Goal: Information Seeking & Learning: Learn about a topic

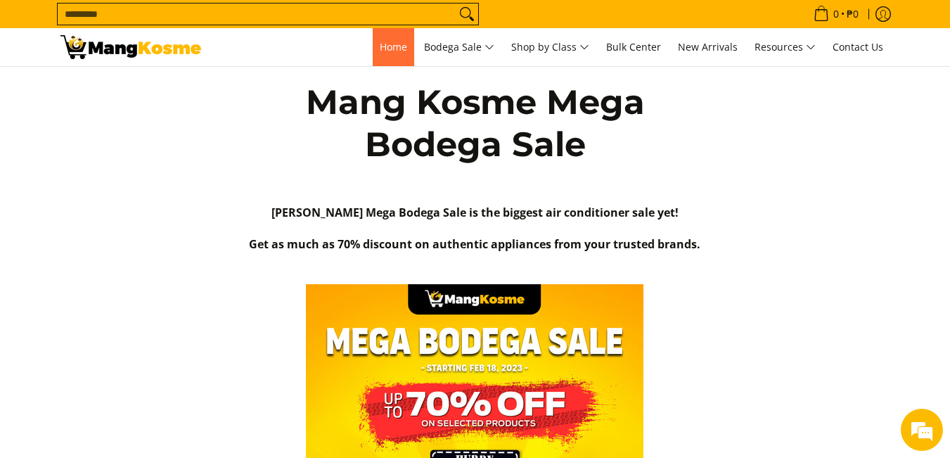
click at [387, 50] on span "Home" at bounding box center [393, 46] width 27 height 13
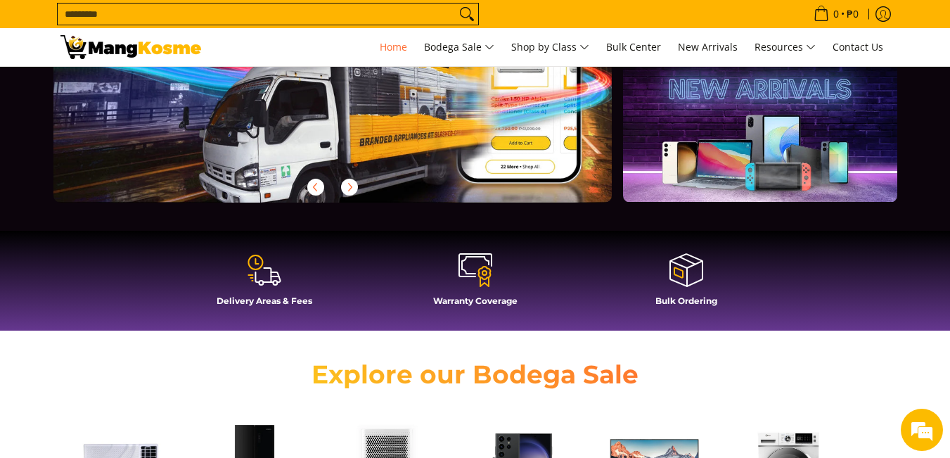
scroll to position [352, 0]
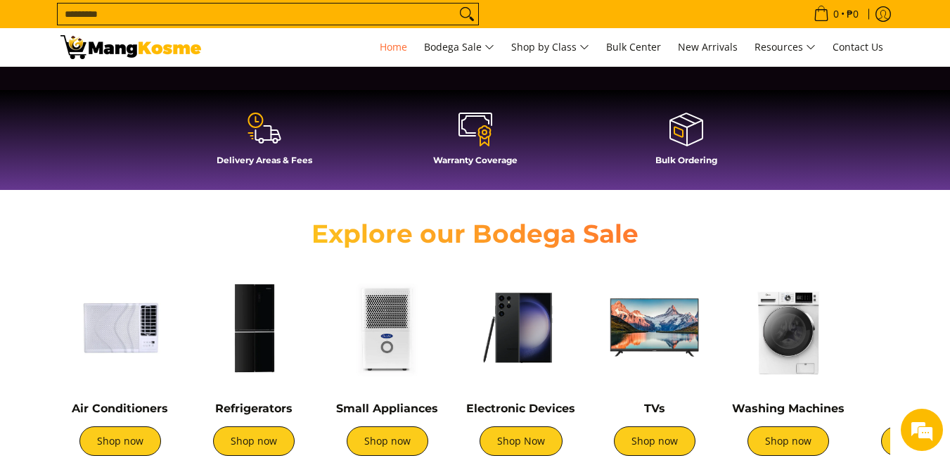
click at [258, 149] on div "Delivery Areas & Fees" at bounding box center [264, 143] width 197 height 65
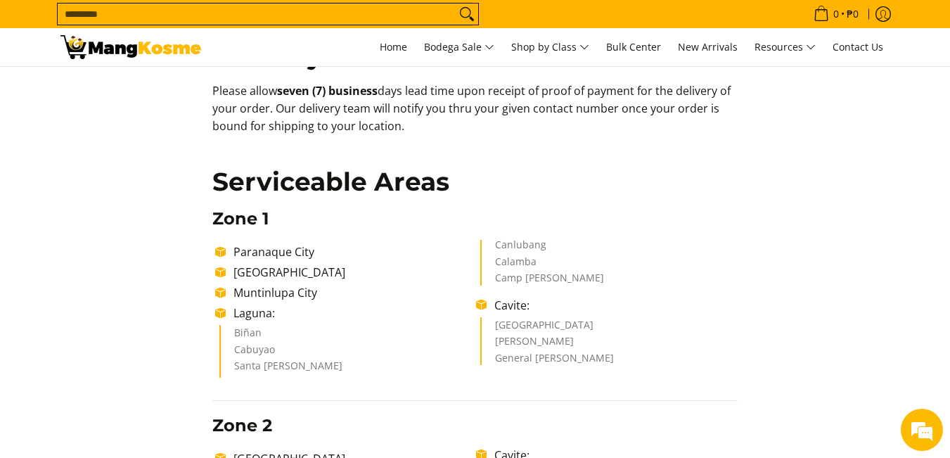
scroll to position [281, 0]
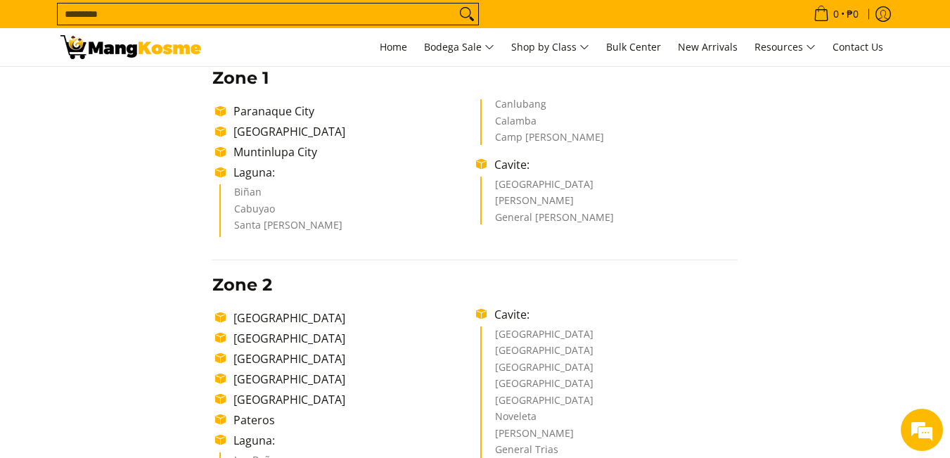
click at [281, 152] on li "Muntinlupa City" at bounding box center [351, 151] width 250 height 17
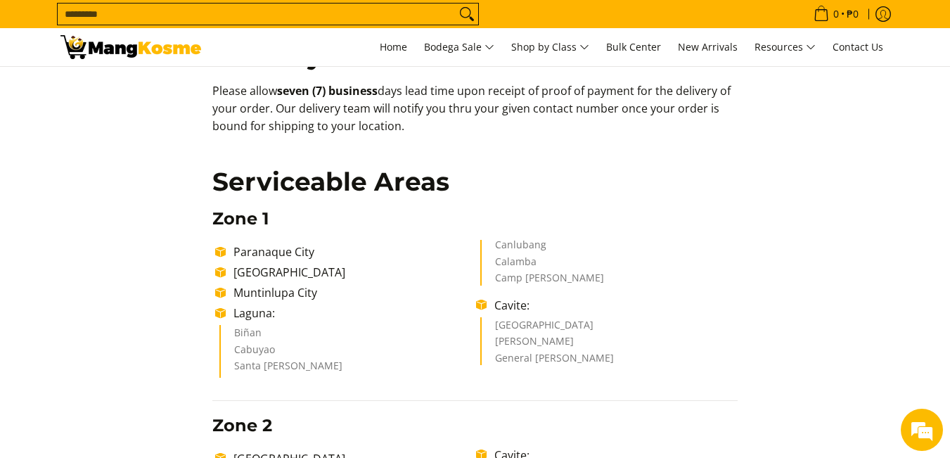
scroll to position [0, 0]
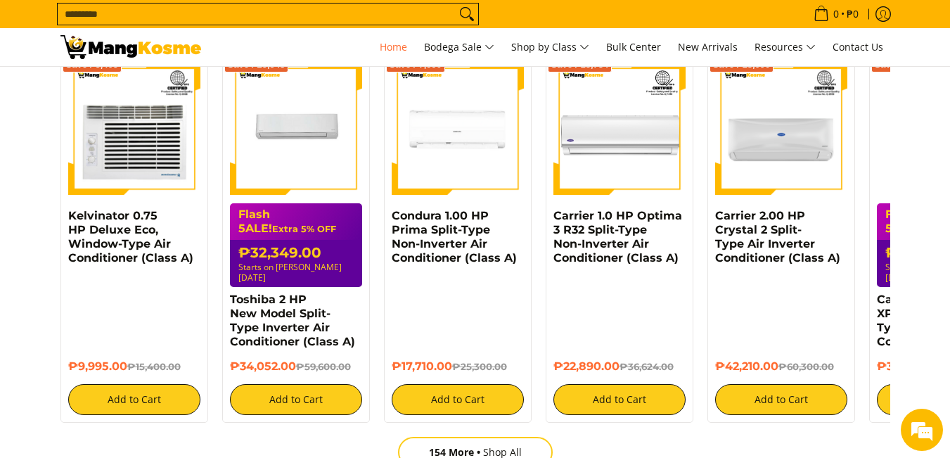
scroll to position [1758, 0]
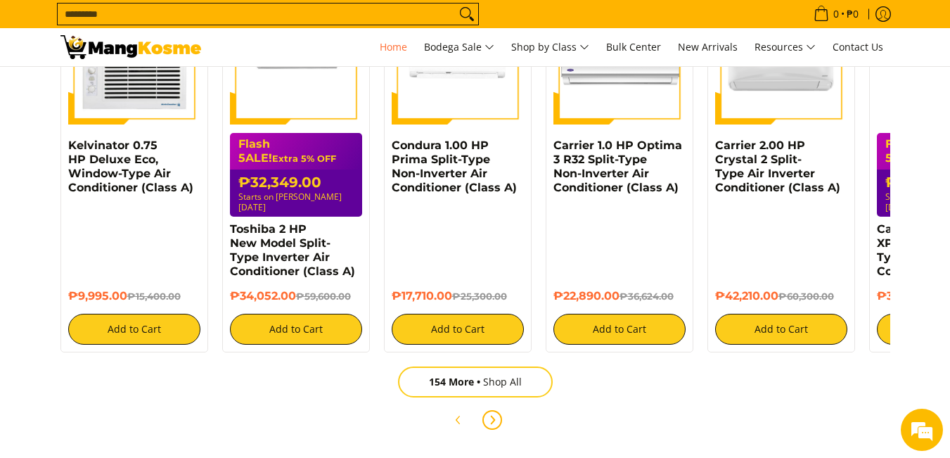
click at [495, 414] on icon "Next" at bounding box center [492, 419] width 11 height 11
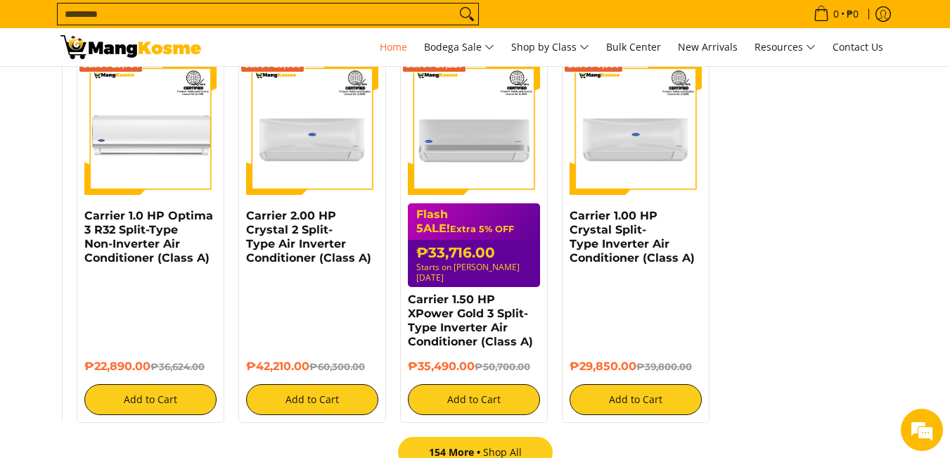
scroll to position [1828, 0]
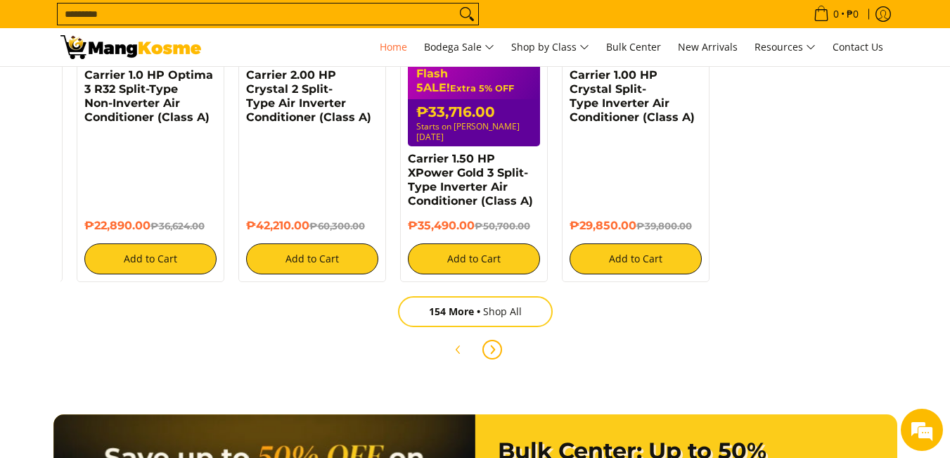
click at [491, 344] on icon "Next" at bounding box center [492, 349] width 11 height 11
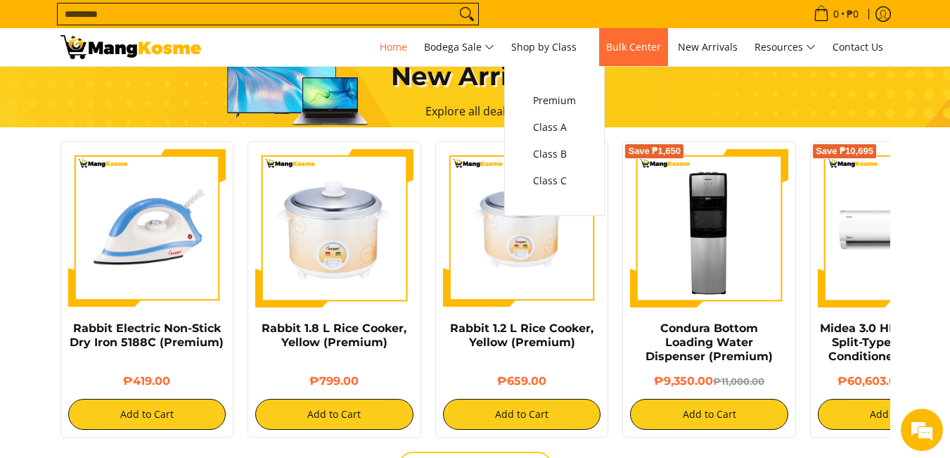
scroll to position [0, 0]
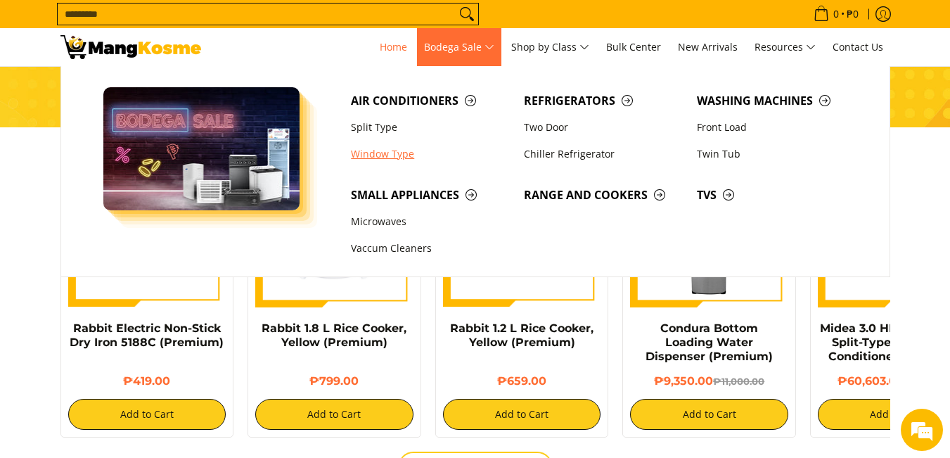
click at [385, 149] on link "Window Type" at bounding box center [430, 154] width 173 height 27
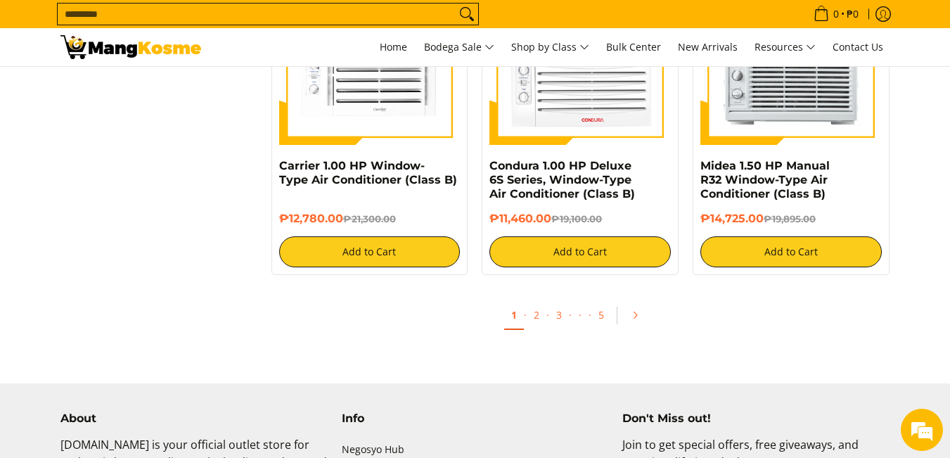
scroll to position [2812, 0]
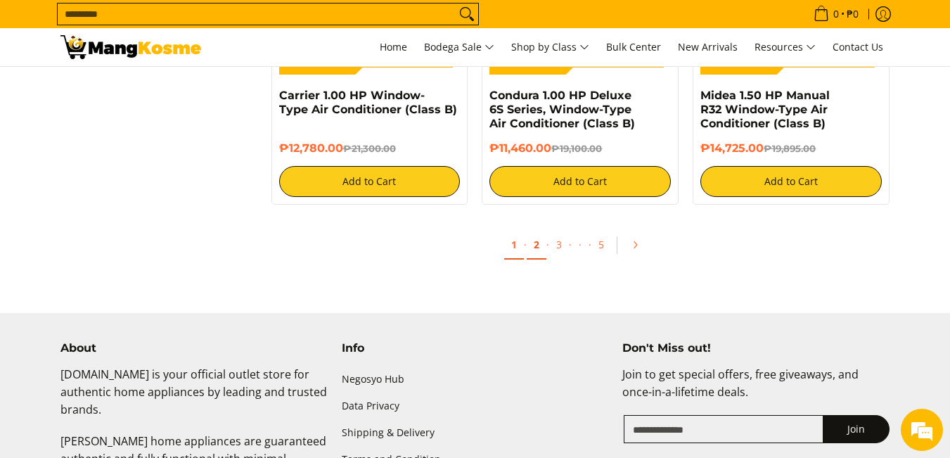
click at [532, 250] on link "2" at bounding box center [537, 245] width 20 height 29
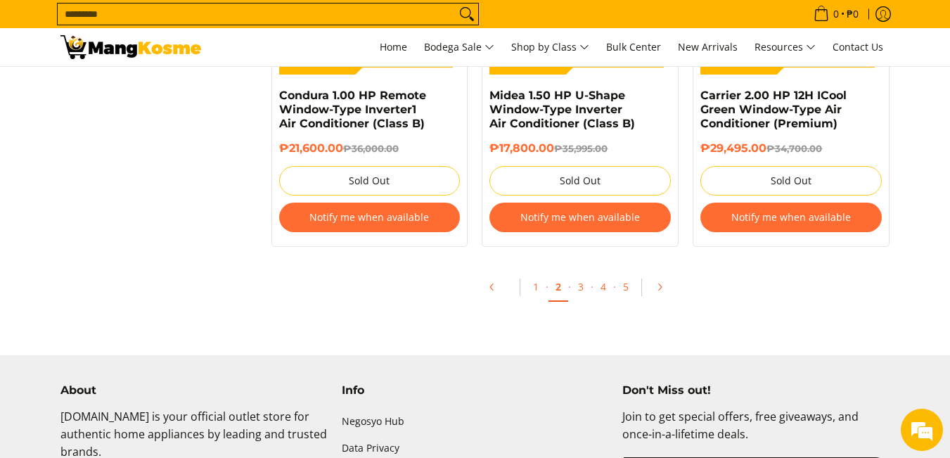
scroll to position [3094, 0]
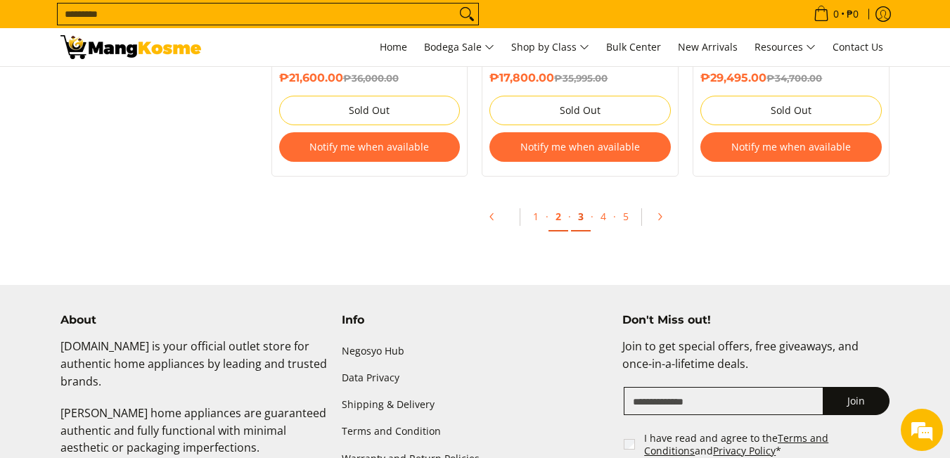
click at [577, 216] on link "3" at bounding box center [581, 216] width 20 height 29
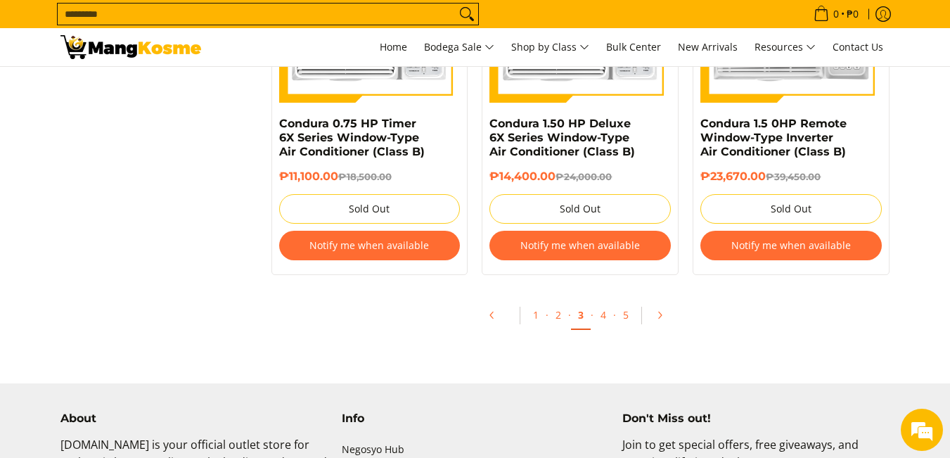
scroll to position [3094, 0]
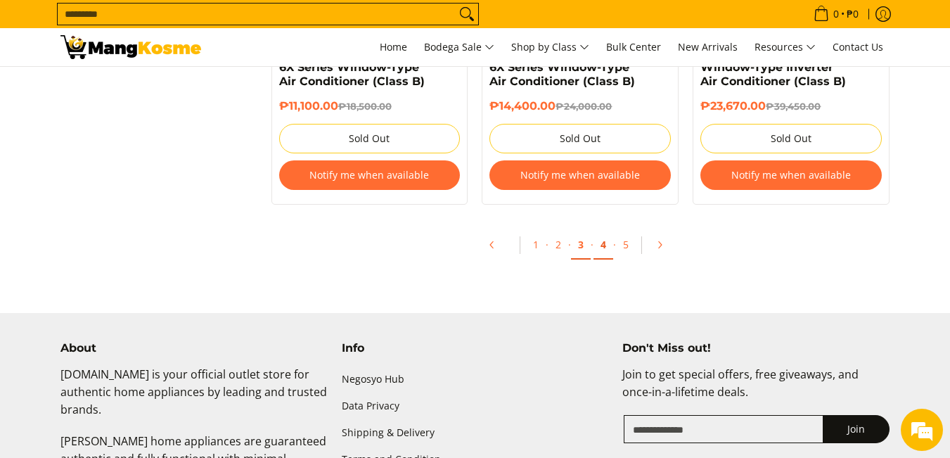
click at [607, 242] on link "4" at bounding box center [603, 245] width 20 height 29
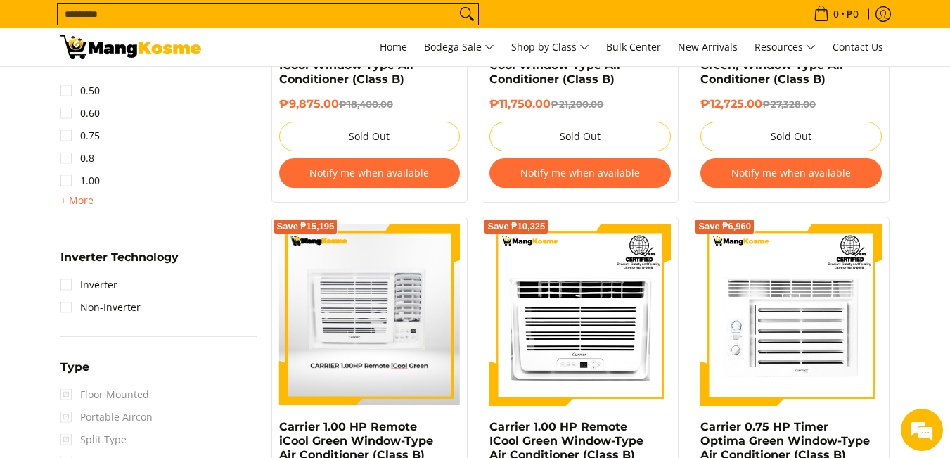
scroll to position [914, 0]
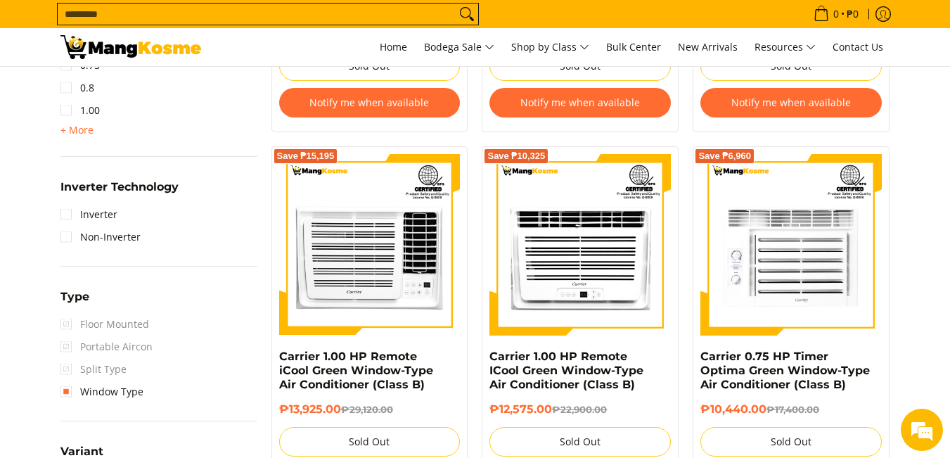
click at [65, 371] on span "Split Type" at bounding box center [93, 369] width 66 height 22
